Goal: Information Seeking & Learning: Find specific fact

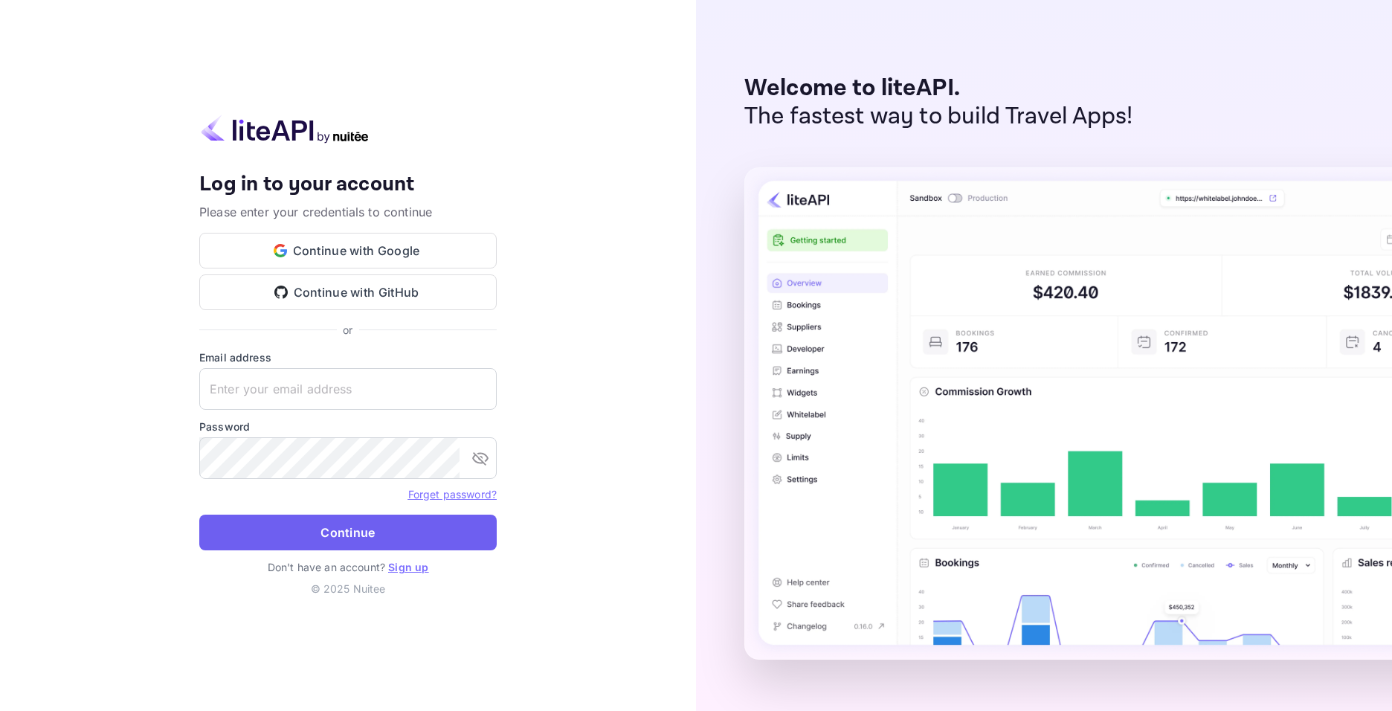
type input "[EMAIL_ADDRESS][DOMAIN_NAME]"
click at [338, 525] on button "Continue" at bounding box center [347, 533] width 297 height 36
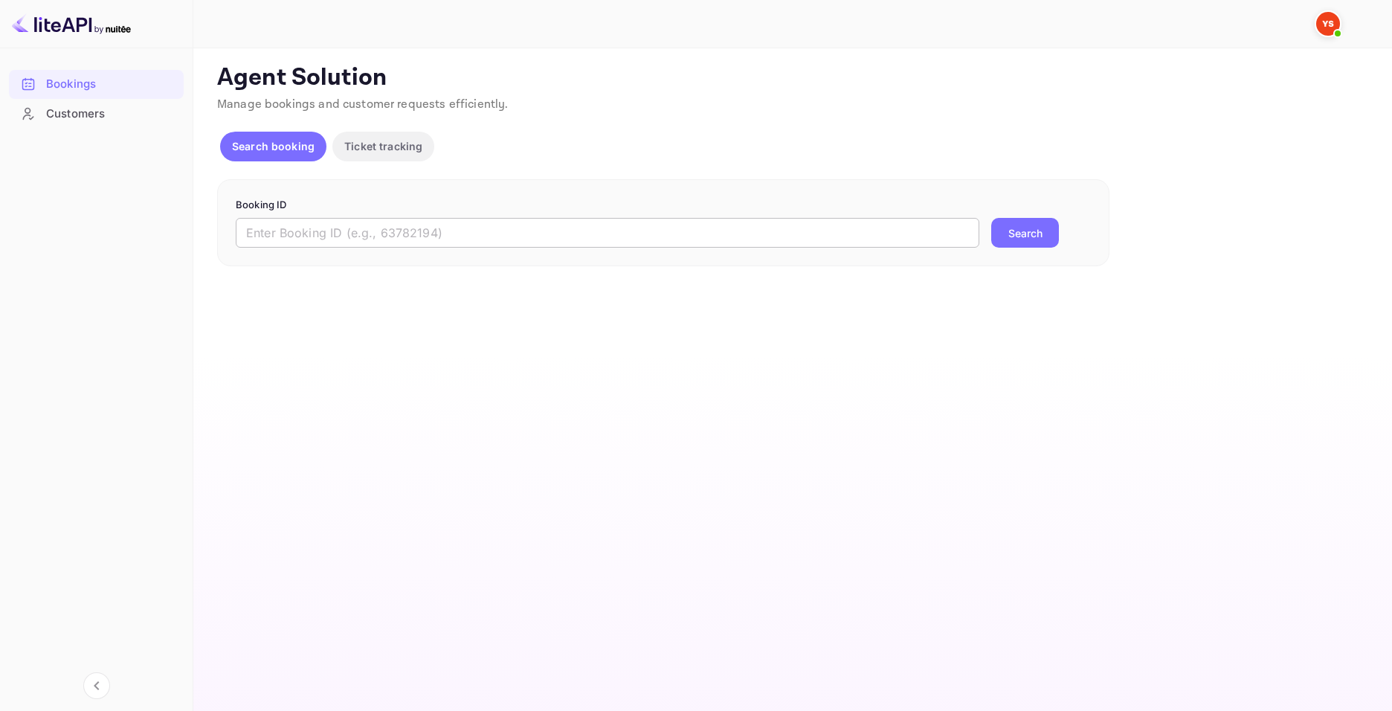
click at [297, 234] on input "text" at bounding box center [608, 233] width 744 height 30
paste input "9643434"
type input "9643434"
click at [1032, 237] on button "Search" at bounding box center [1025, 233] width 68 height 30
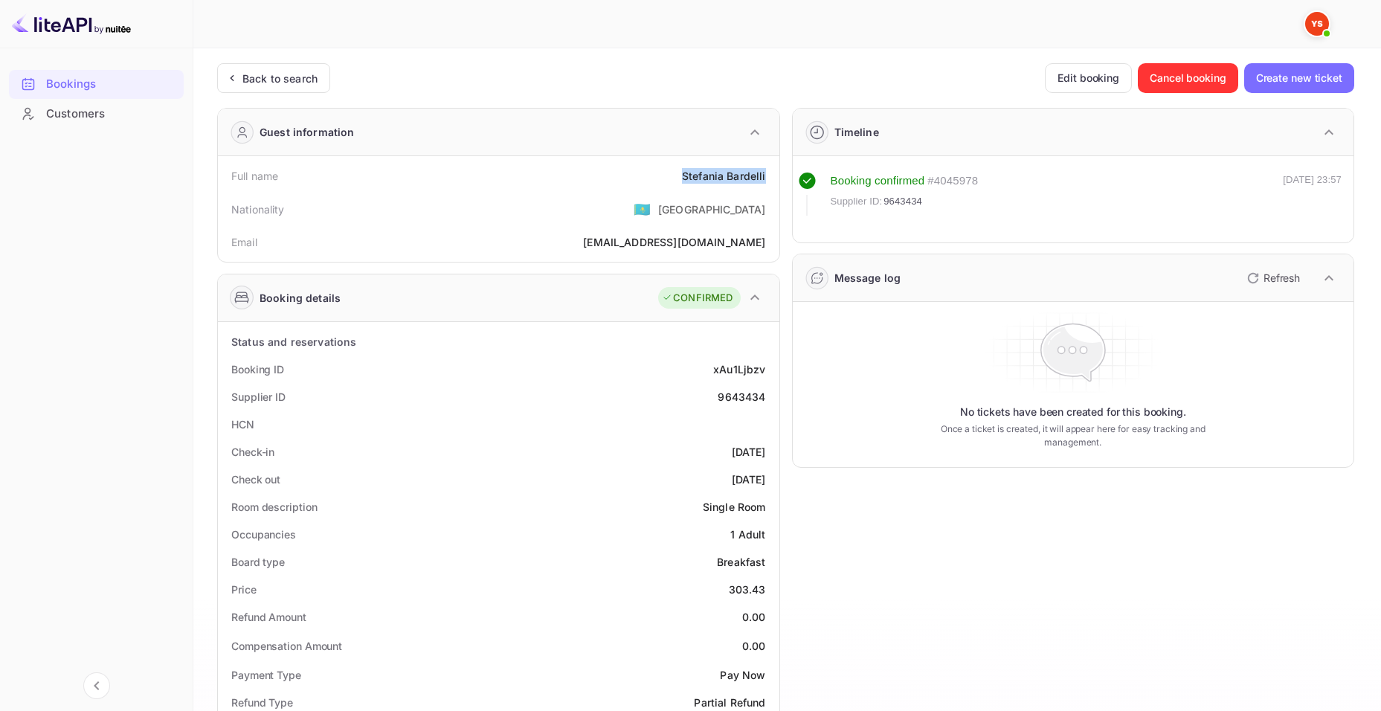
drag, startPoint x: 678, startPoint y: 180, endPoint x: 767, endPoint y: 175, distance: 88.6
click at [767, 175] on div "Full name [PERSON_NAME]" at bounding box center [499, 176] width 550 height 28
copy div "[PERSON_NAME]"
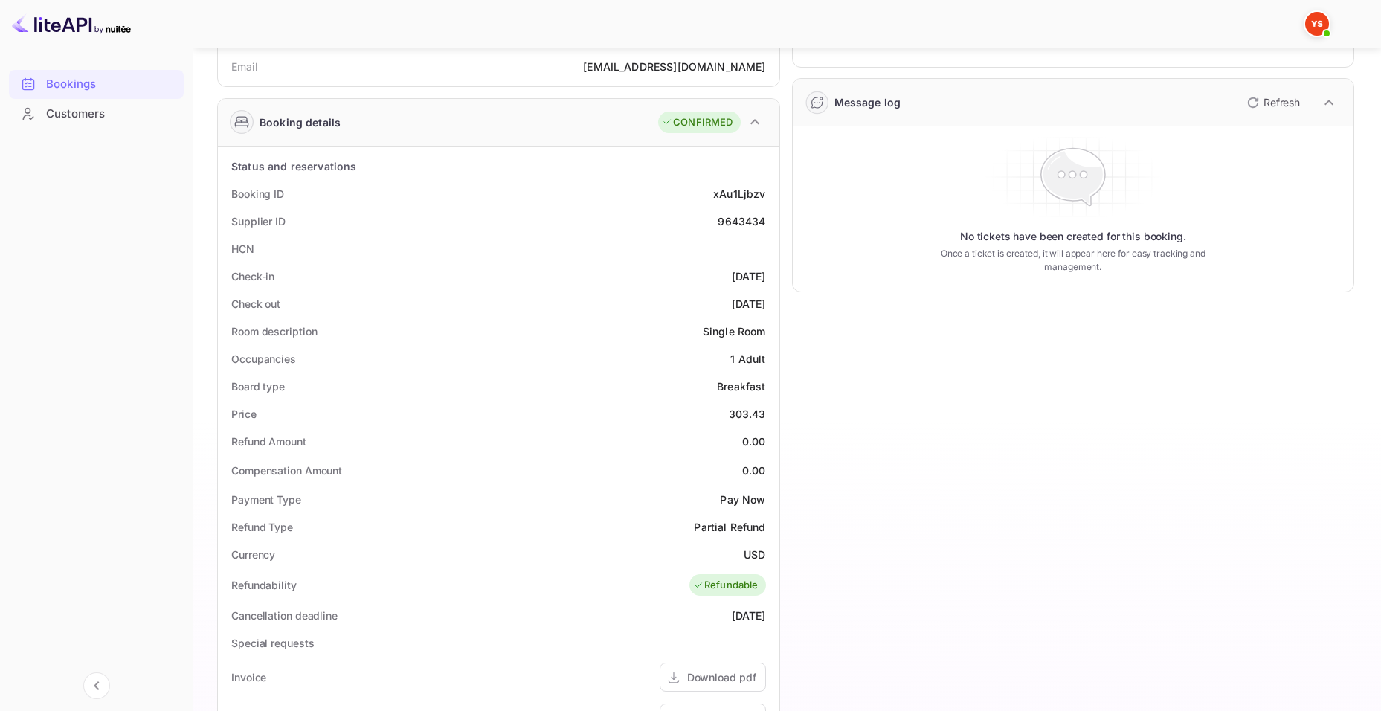
scroll to position [223, 0]
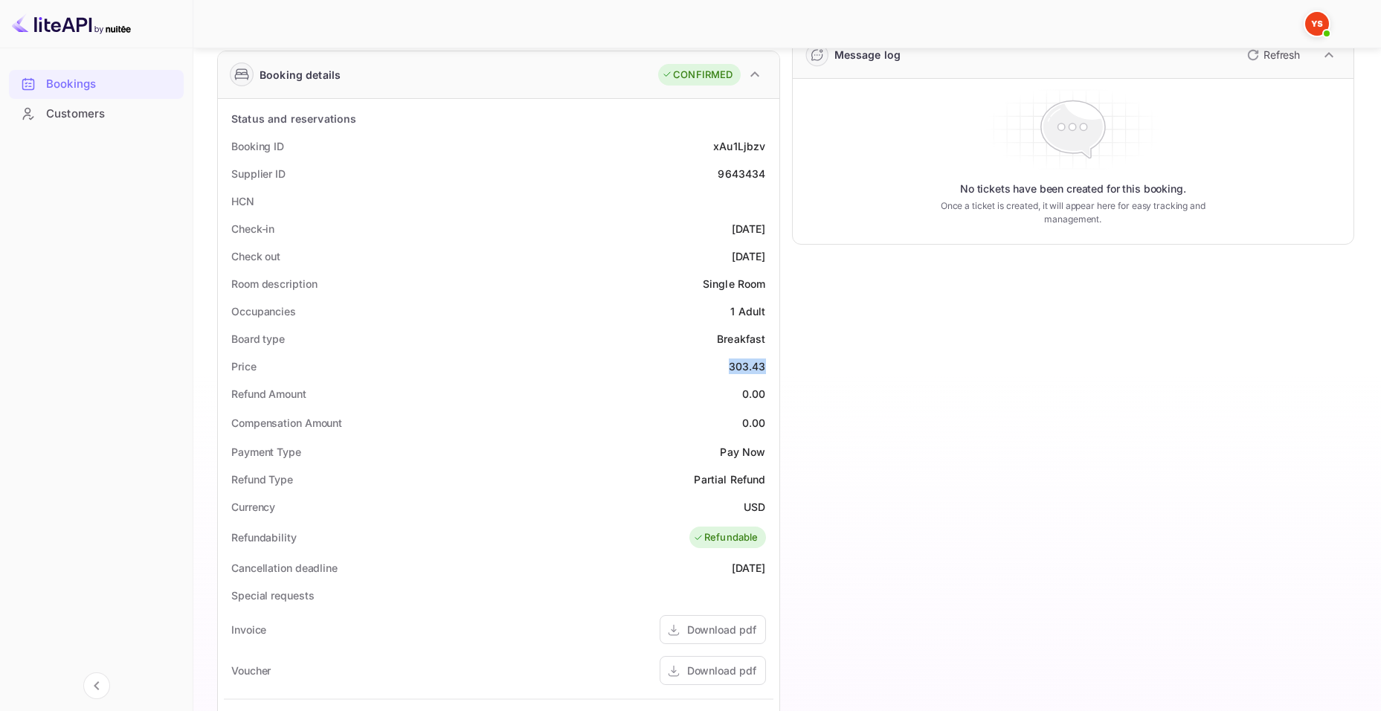
drag, startPoint x: 727, startPoint y: 367, endPoint x: 766, endPoint y: 362, distance: 39.8
click at [766, 362] on div "Price 303.43" at bounding box center [499, 366] width 550 height 28
copy div "303.43"
drag, startPoint x: 737, startPoint y: 509, endPoint x: 764, endPoint y: 506, distance: 27.8
click at [764, 506] on div "Currency USD" at bounding box center [499, 507] width 550 height 28
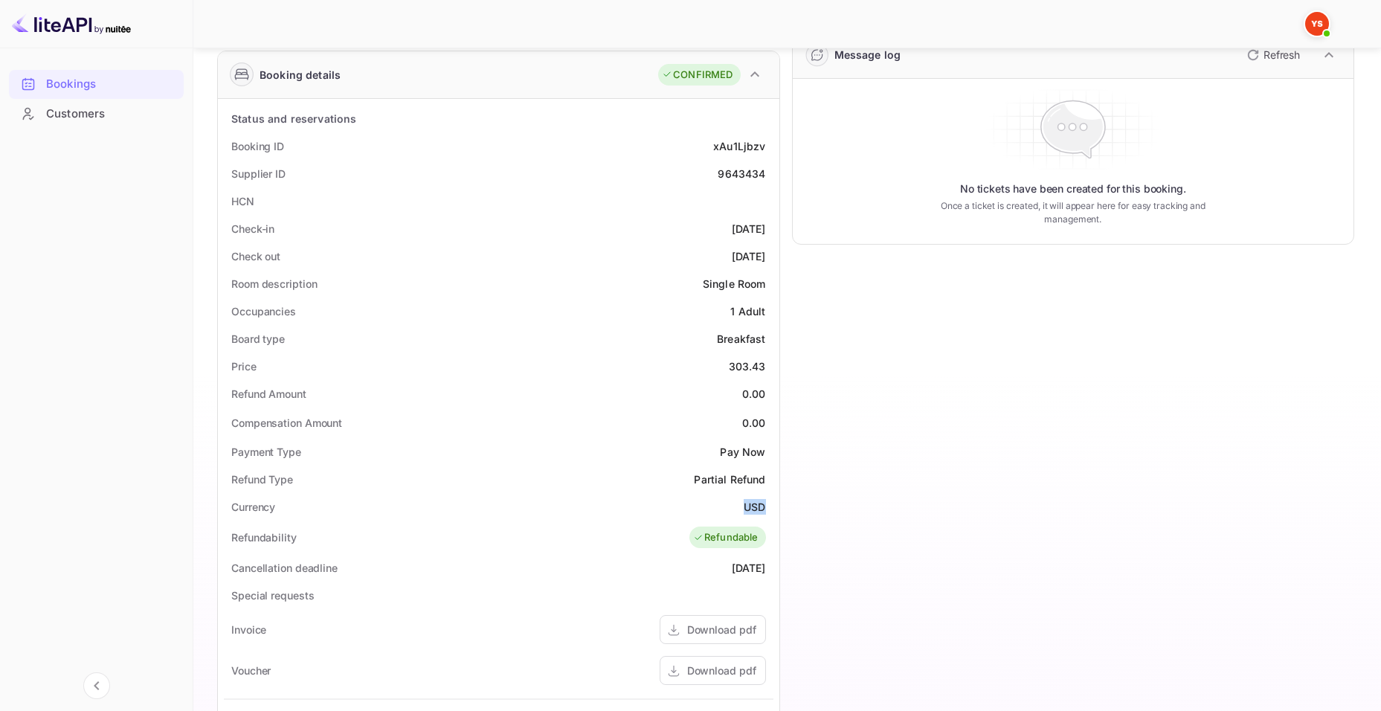
copy div "USD"
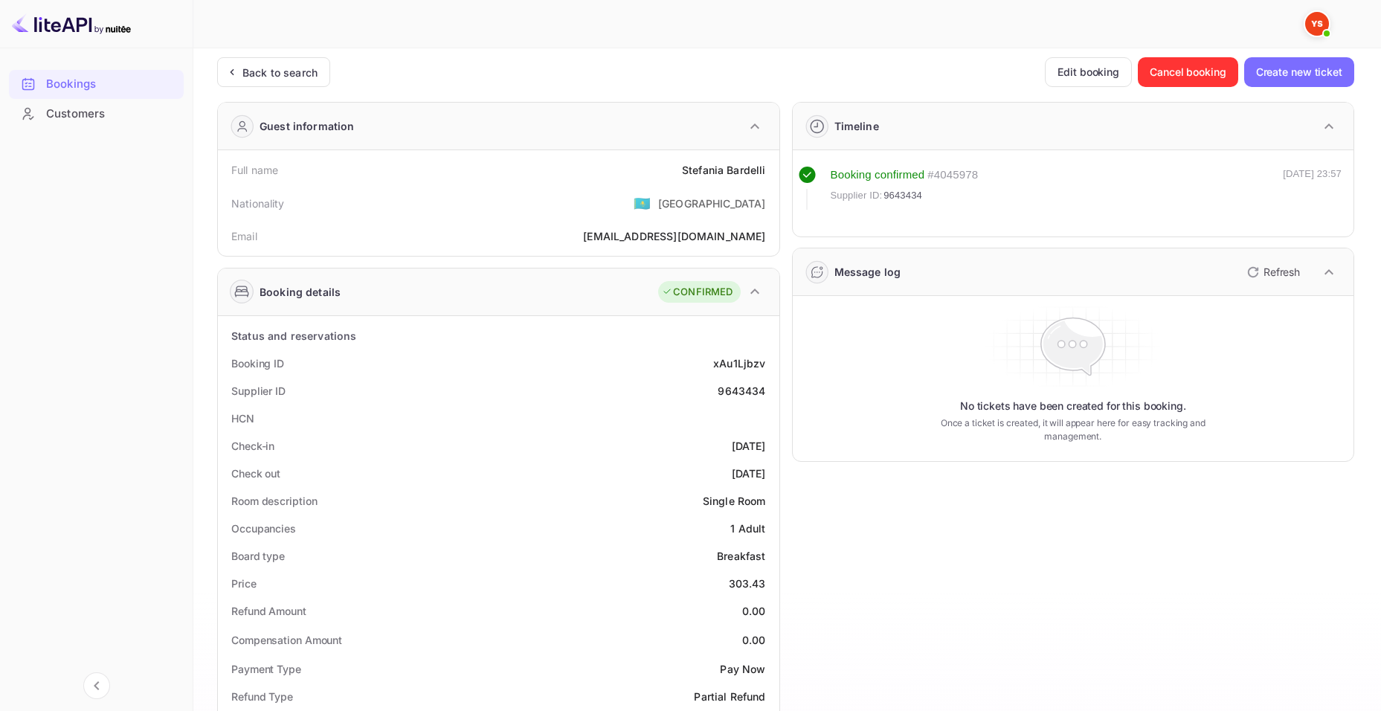
scroll to position [0, 0]
